Goal: Find specific page/section: Find specific page/section

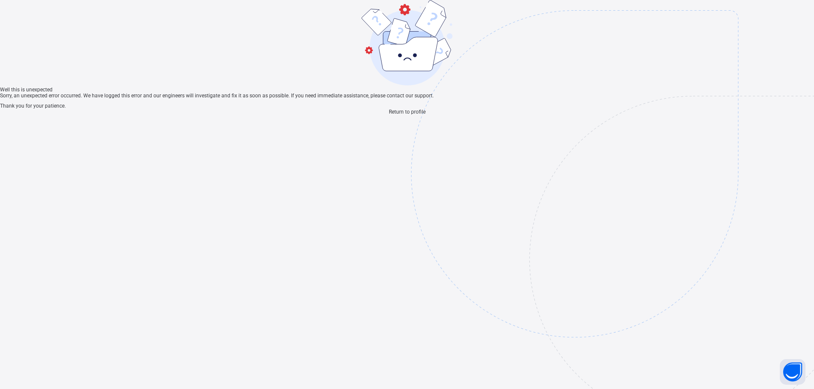
click at [411, 115] on span "Return to profile" at bounding box center [407, 112] width 37 height 6
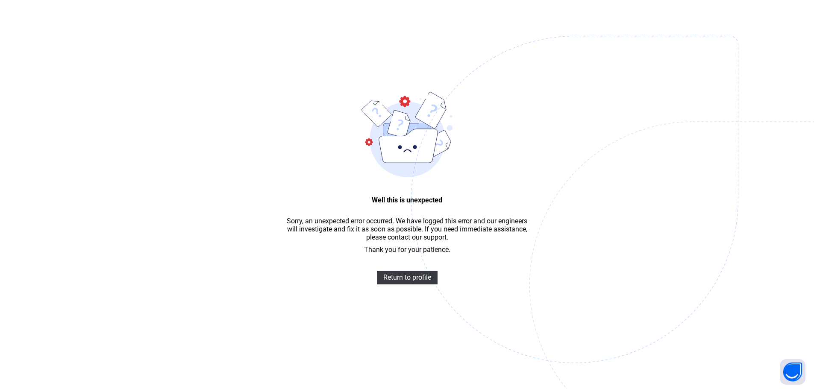
click at [393, 290] on div "Well this is unexpected Sorry, an unexpected error occurred. We have logged thi…" at bounding box center [407, 207] width 814 height 415
click at [400, 281] on span "Return to profile" at bounding box center [407, 277] width 48 height 8
